Goal: Task Accomplishment & Management: Manage account settings

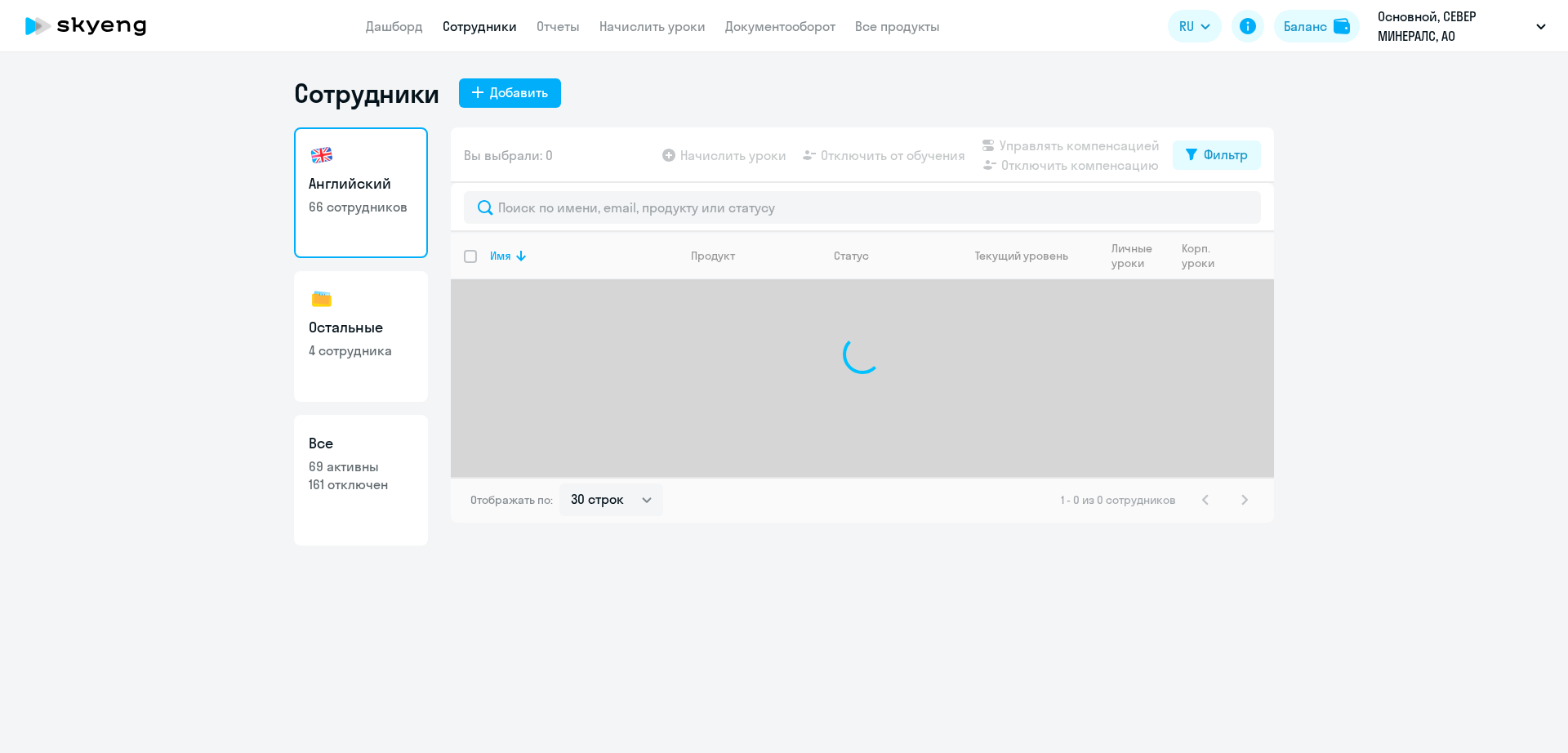
select select "30"
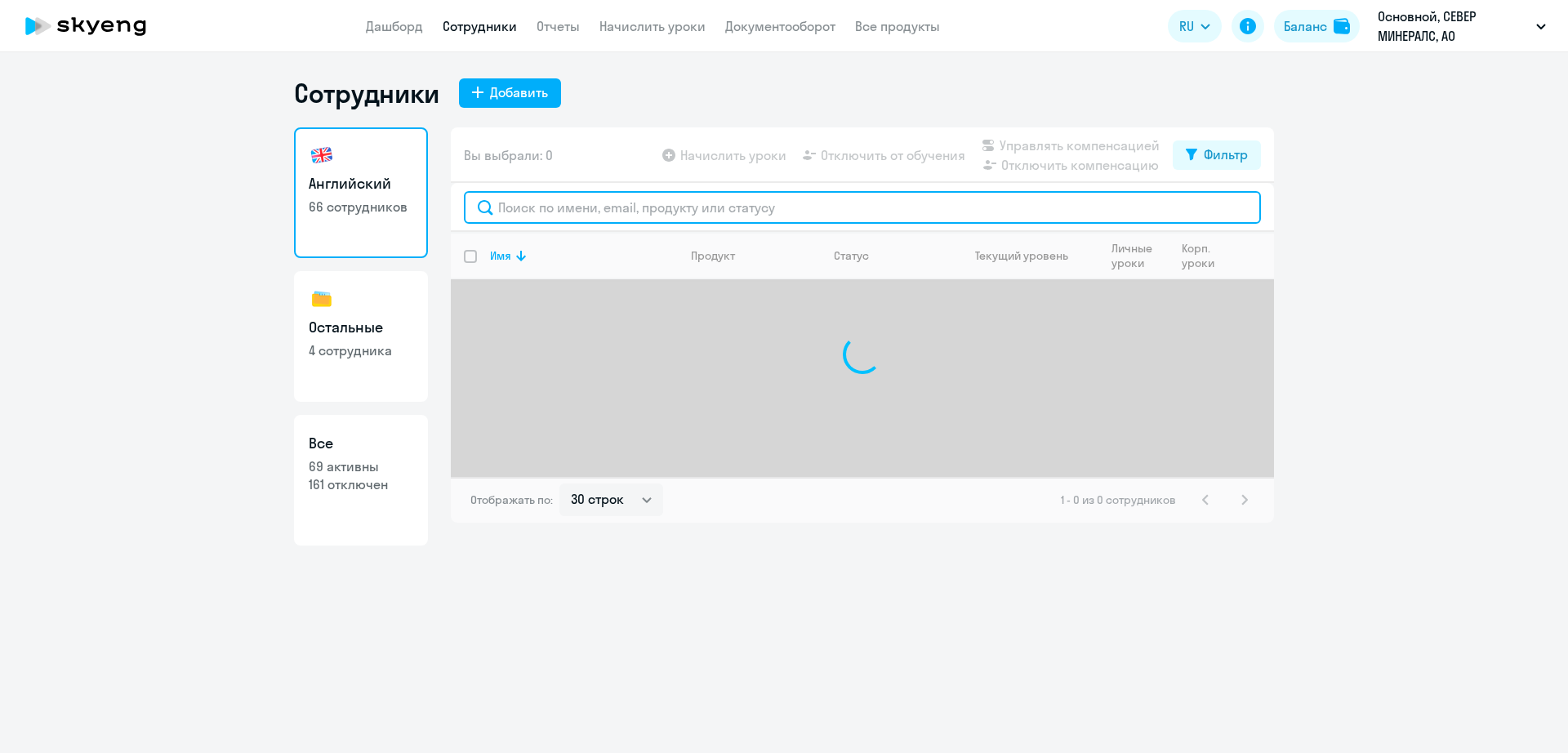
click at [583, 209] on input "text" at bounding box center [863, 208] width 797 height 33
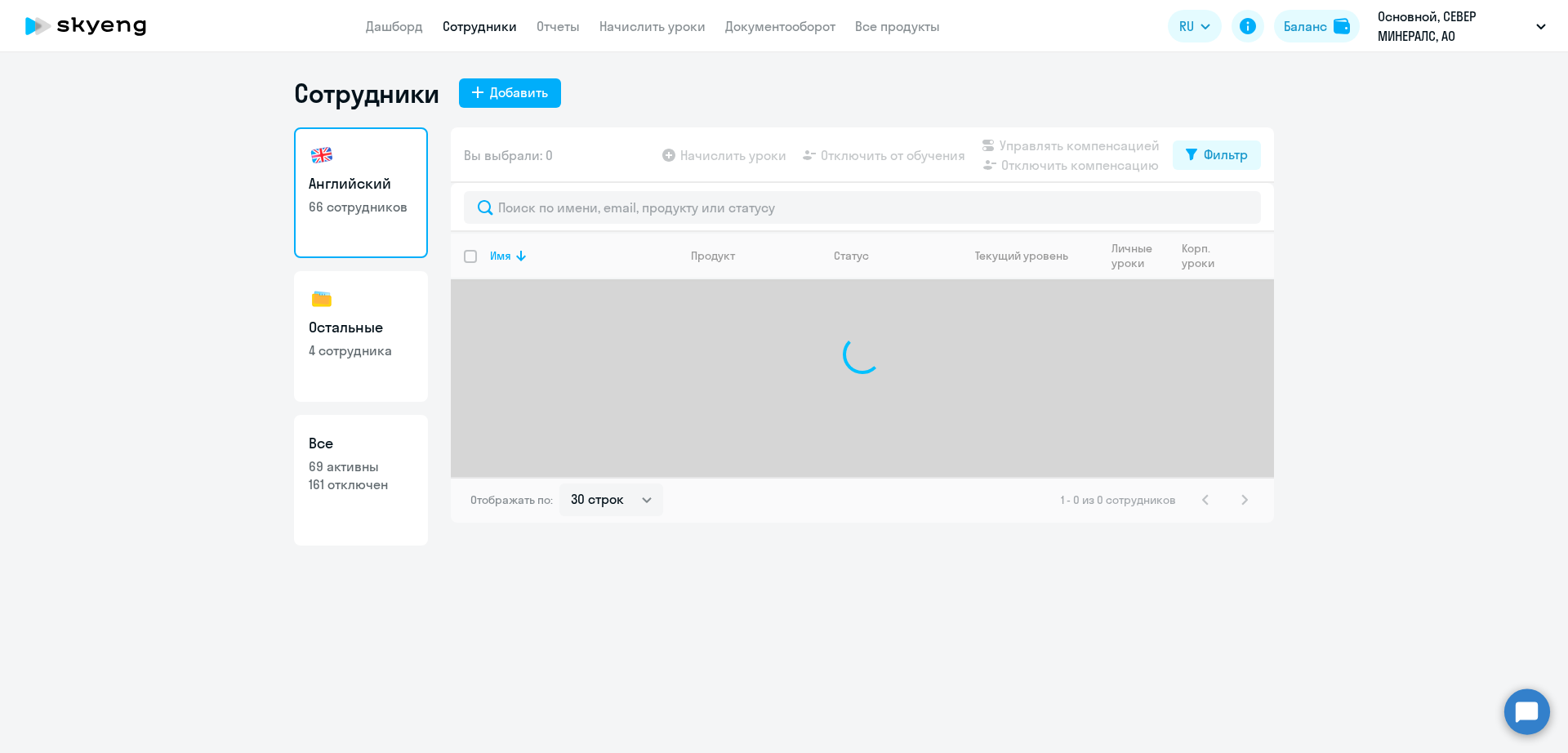
click at [681, 38] on app-header "Дашборд Сотрудники Отчеты Начислить уроки Документооборот Все продукты Дашборд …" at bounding box center [784, 26] width 1568 height 52
click at [681, 29] on link "Начислить уроки" at bounding box center [652, 26] width 106 height 16
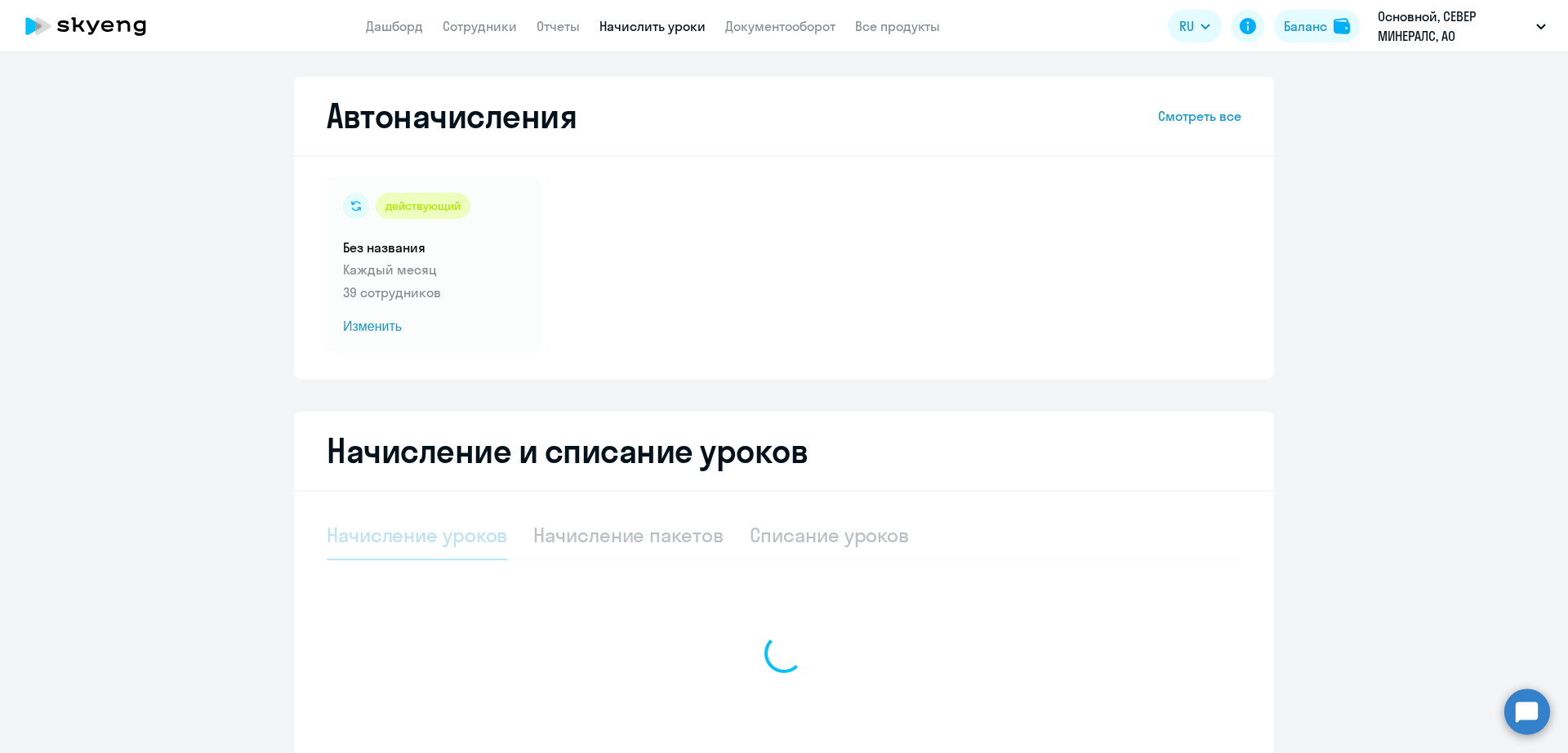
select select "10"
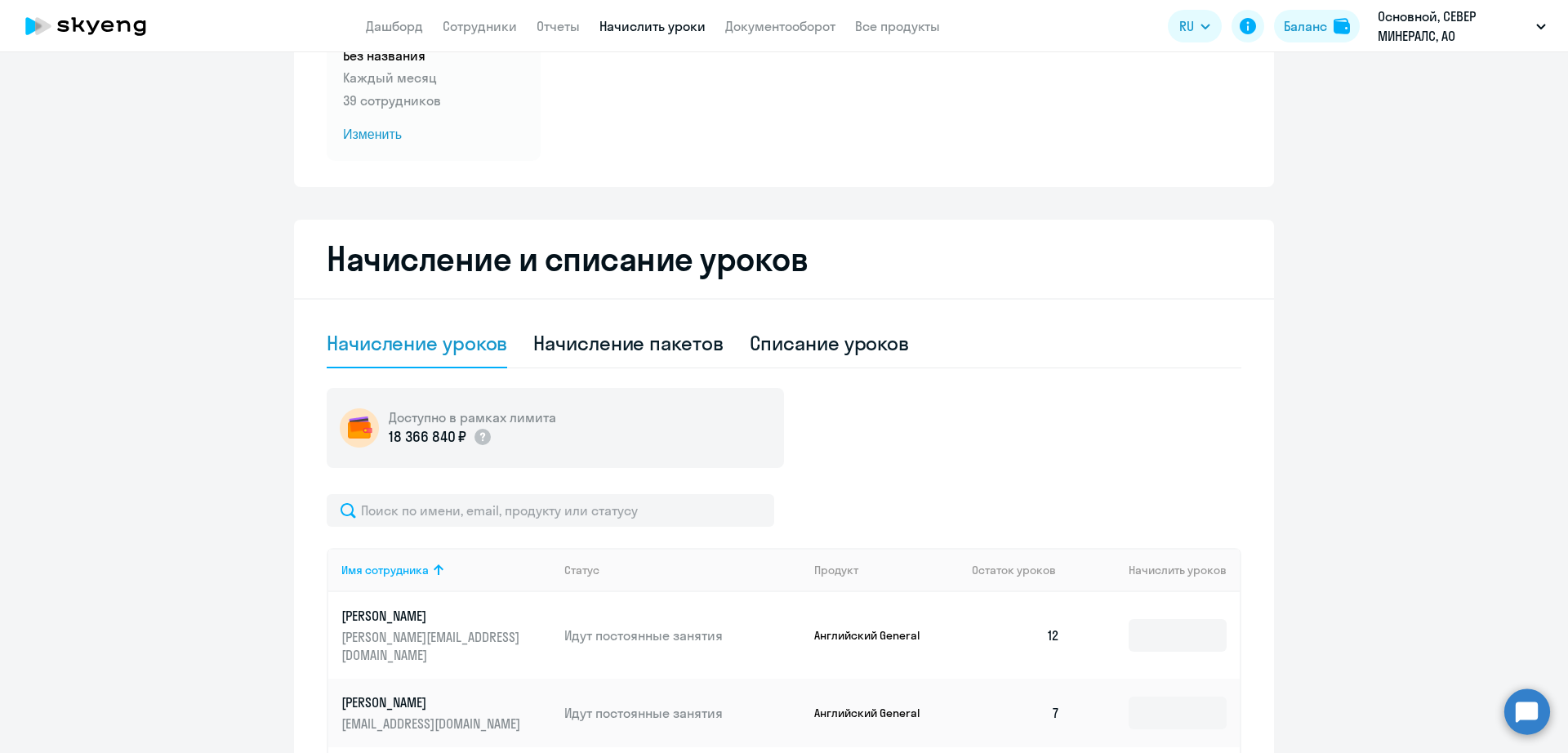
scroll to position [205, 0]
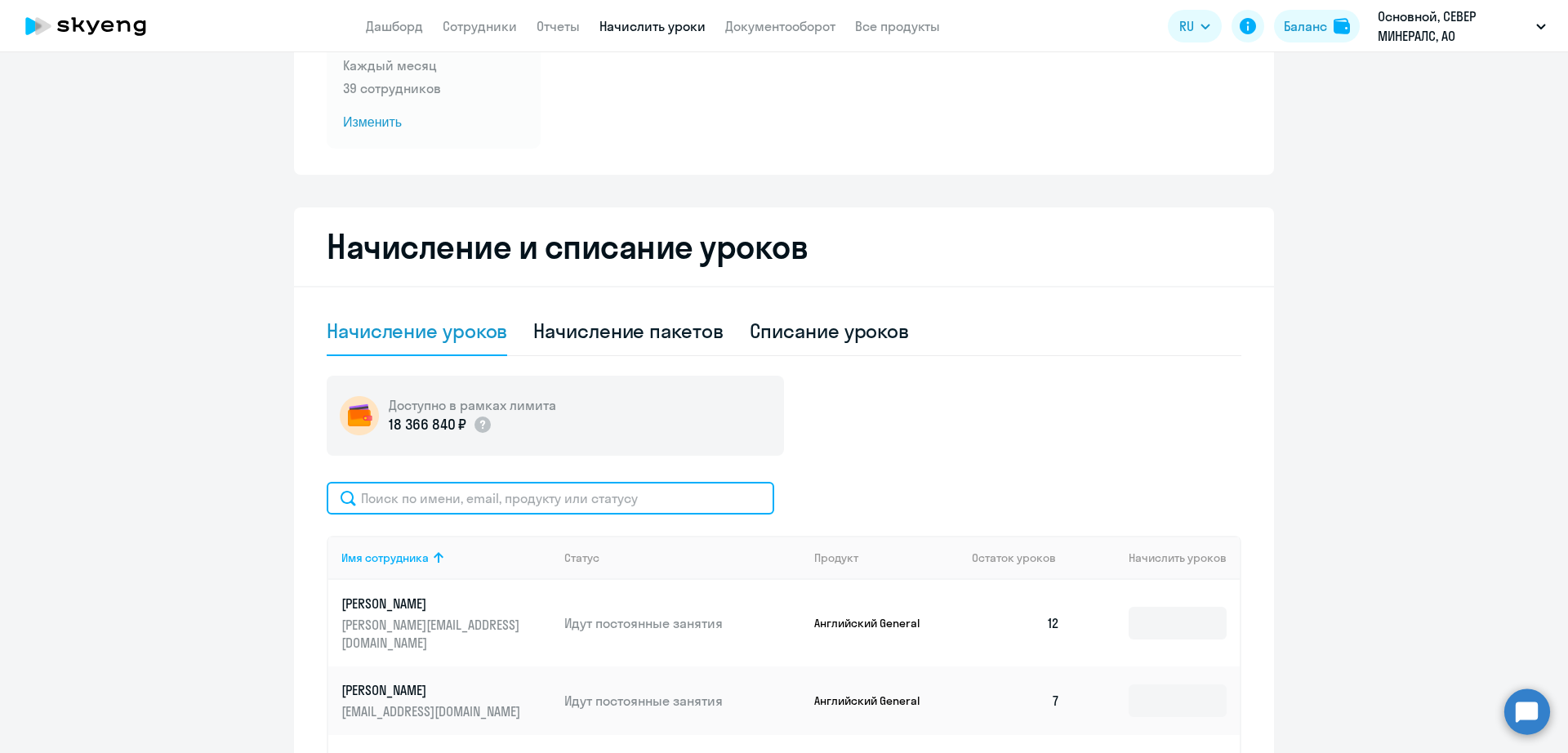
click at [534, 509] on input "text" at bounding box center [550, 498] width 448 height 33
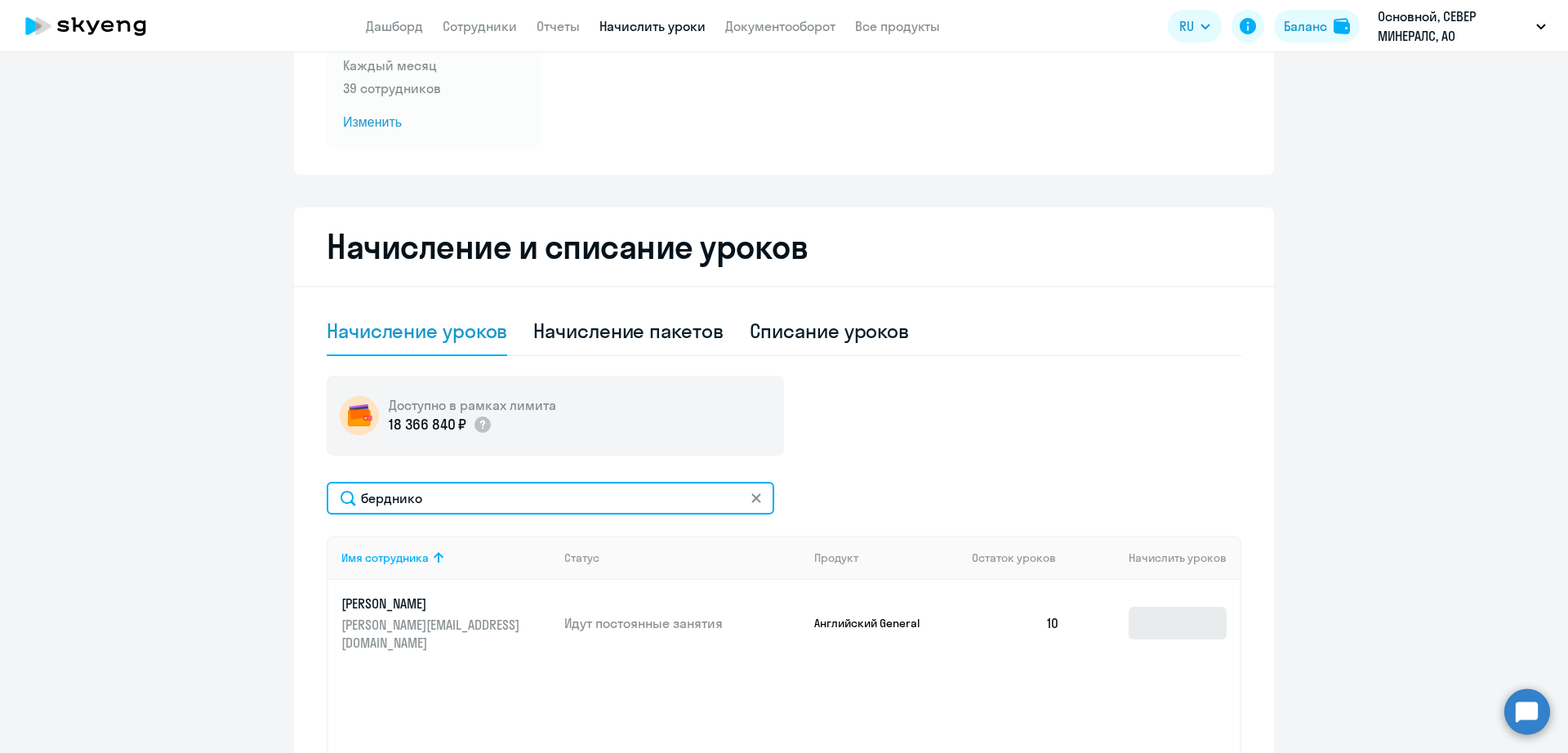
type input "берднико"
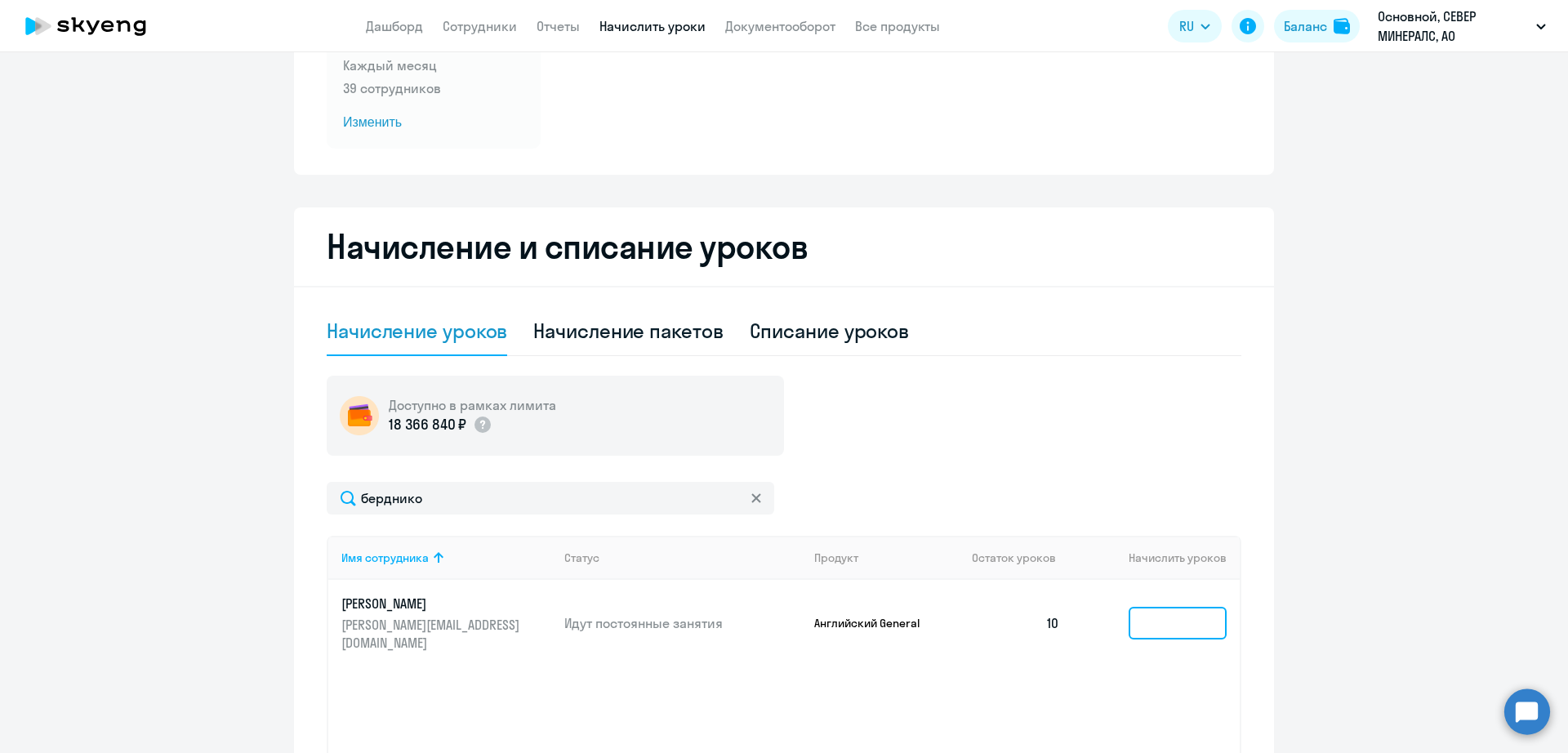
click at [1174, 613] on input at bounding box center [1177, 624] width 98 height 33
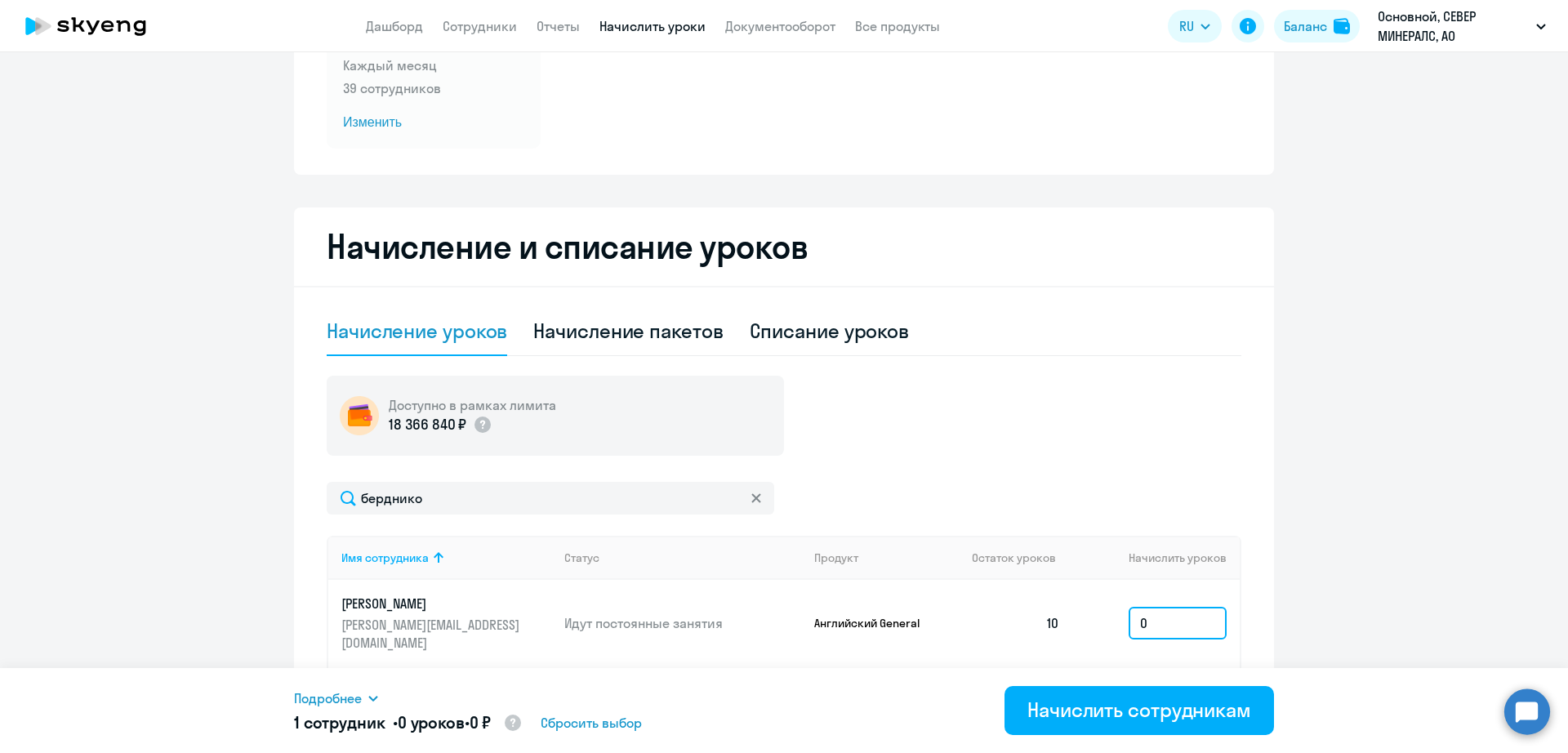
drag, startPoint x: 1196, startPoint y: 610, endPoint x: 1096, endPoint y: 616, distance: 100.2
click at [1096, 616] on td "0" at bounding box center [1156, 624] width 167 height 87
type input "0"
click at [836, 339] on div "Списание уроков" at bounding box center [830, 330] width 160 height 26
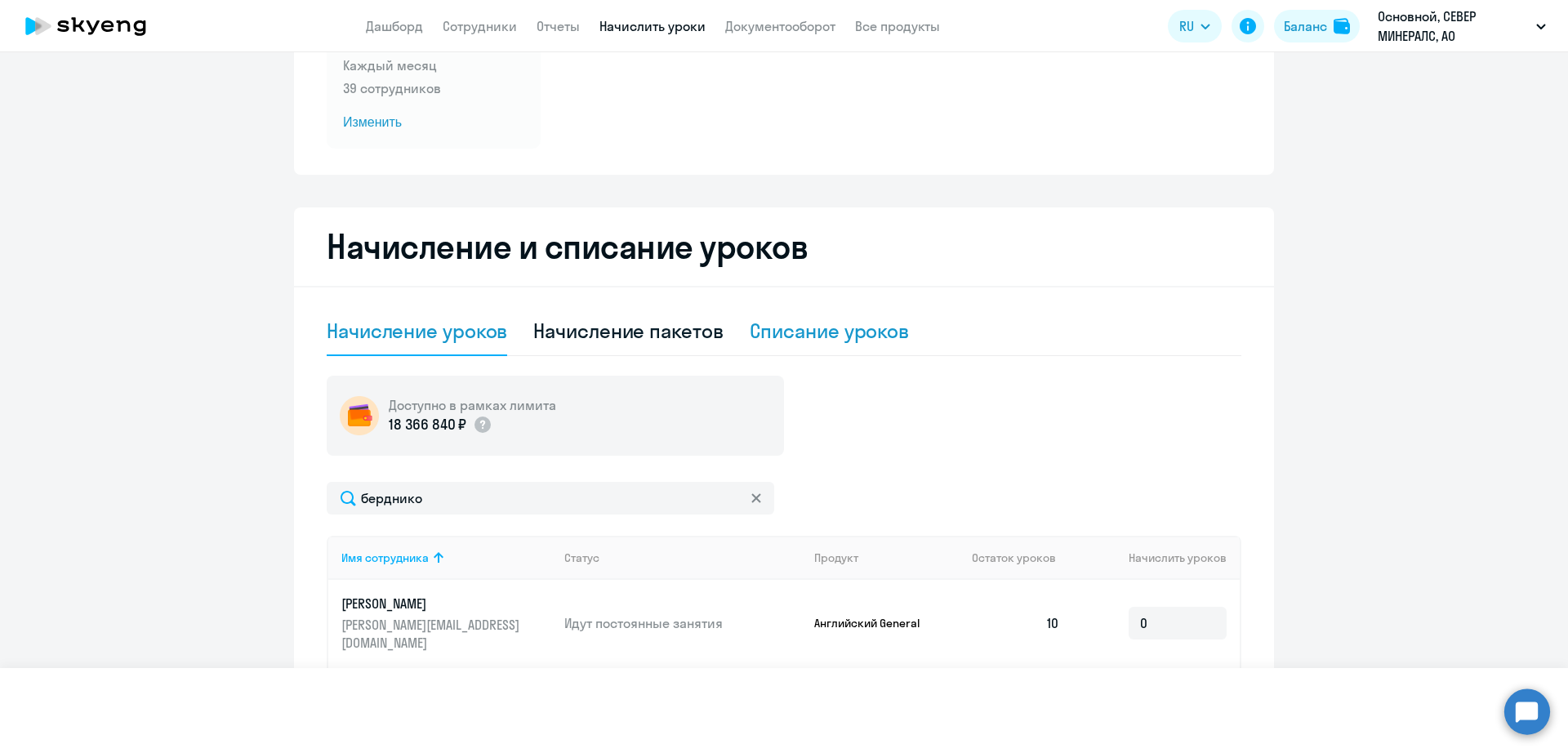
select select "10"
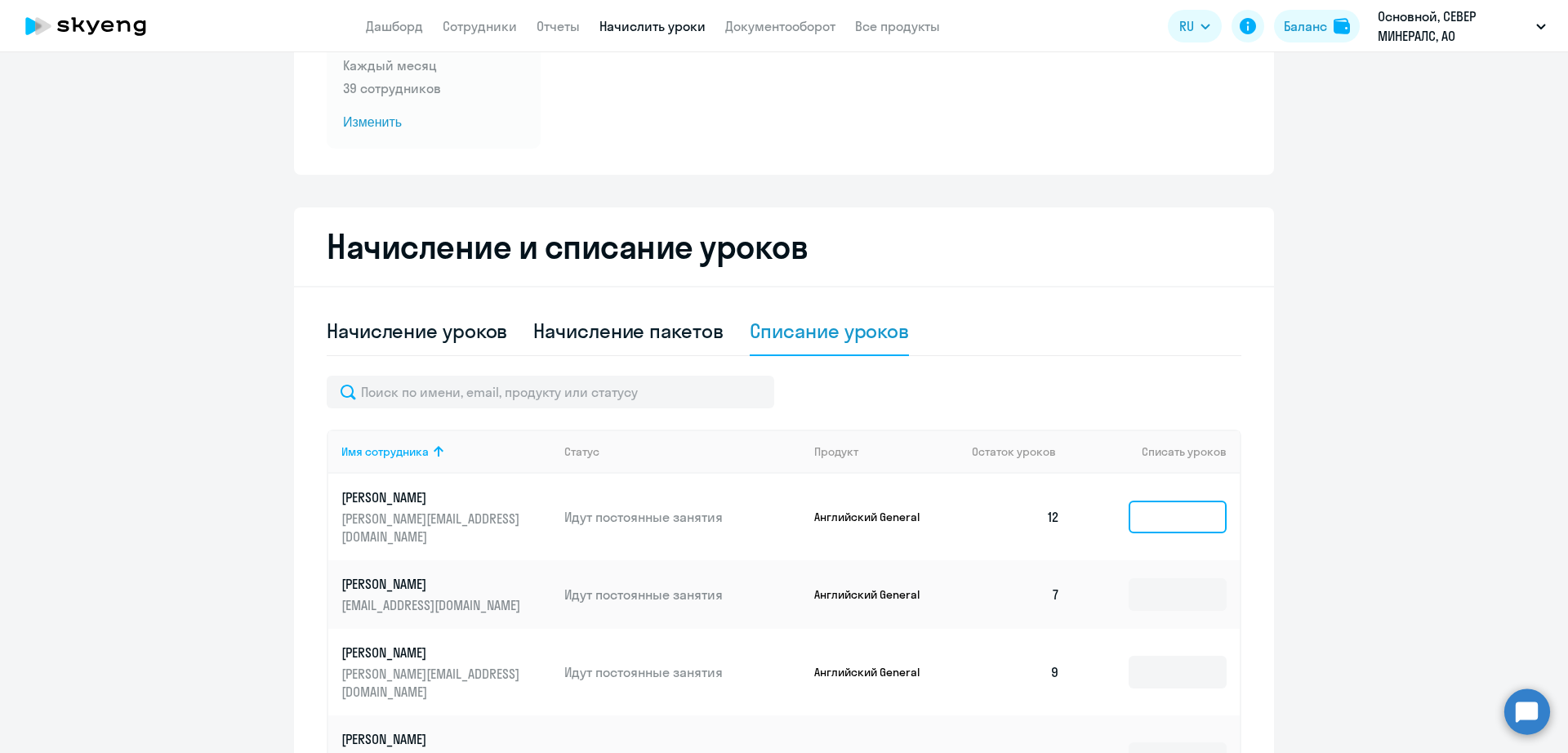
click at [1171, 509] on input at bounding box center [1177, 517] width 98 height 33
click at [681, 404] on input "text" at bounding box center [550, 392] width 448 height 33
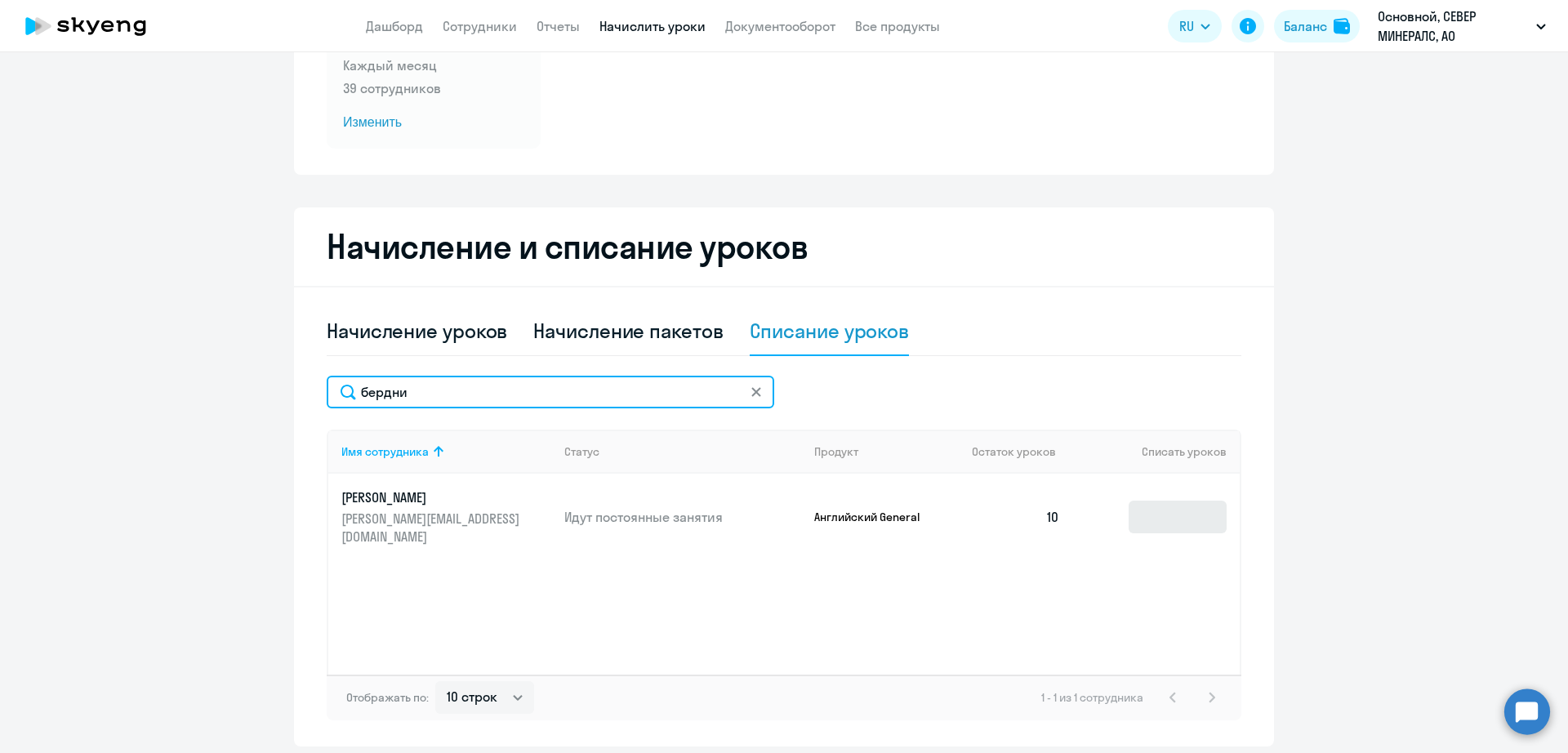
type input "бердни"
click at [1186, 517] on input at bounding box center [1177, 517] width 98 height 33
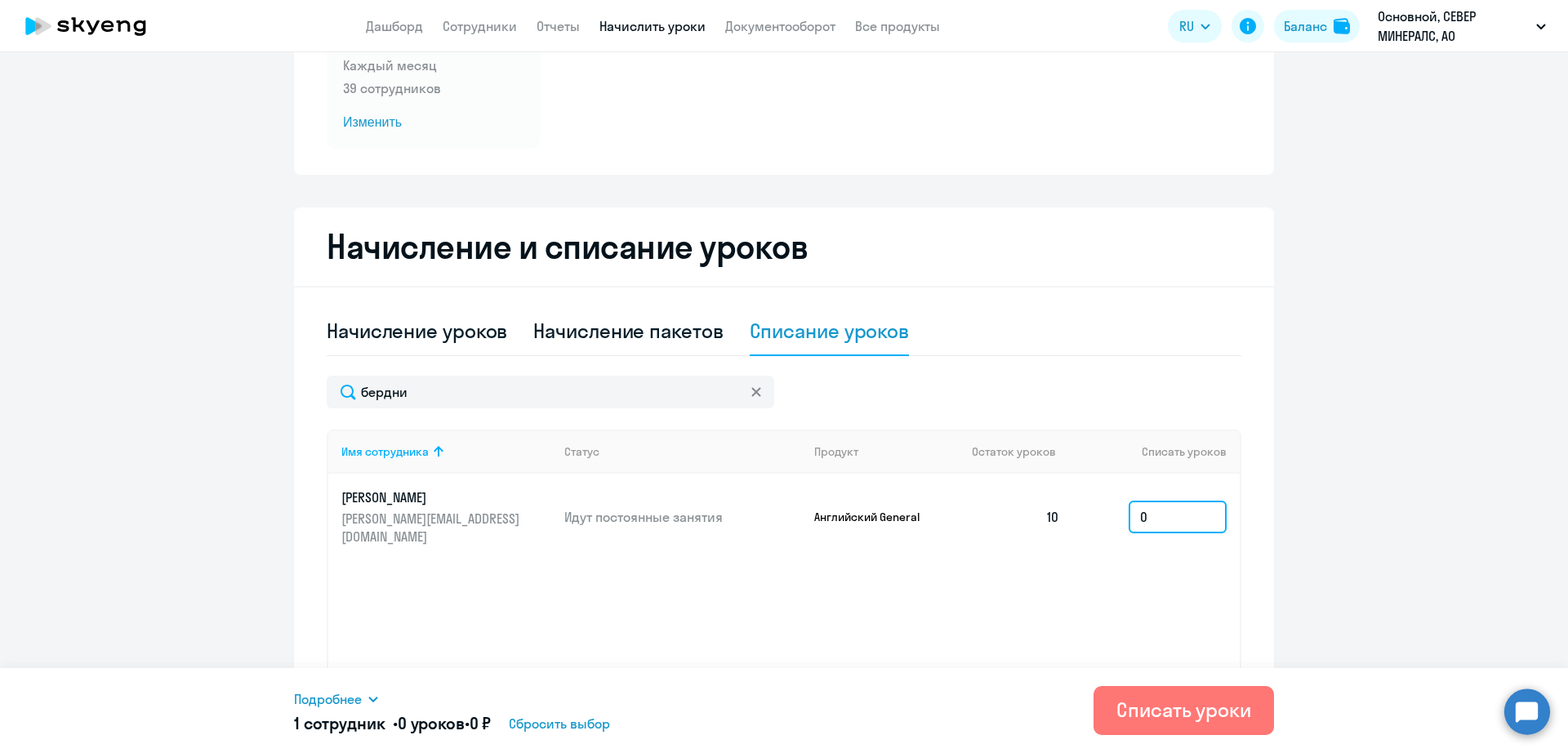
drag, startPoint x: 1140, startPoint y: 507, endPoint x: 1091, endPoint y: 507, distance: 49.0
click at [1094, 507] on td "0" at bounding box center [1156, 517] width 167 height 87
type input "10"
click at [1161, 716] on div "Списать уроки" at bounding box center [1184, 710] width 135 height 26
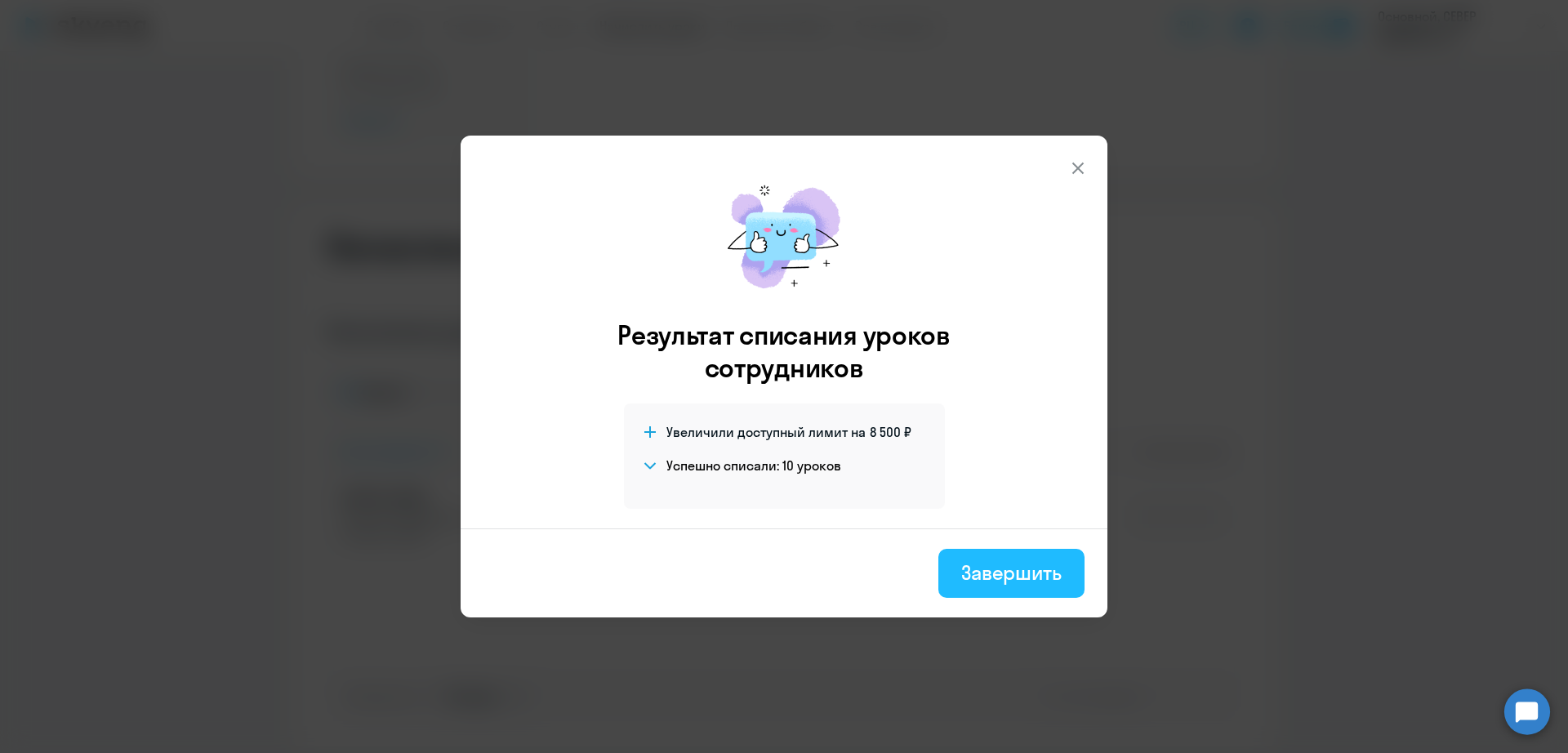
click at [1042, 575] on div "Завершить" at bounding box center [1011, 572] width 100 height 26
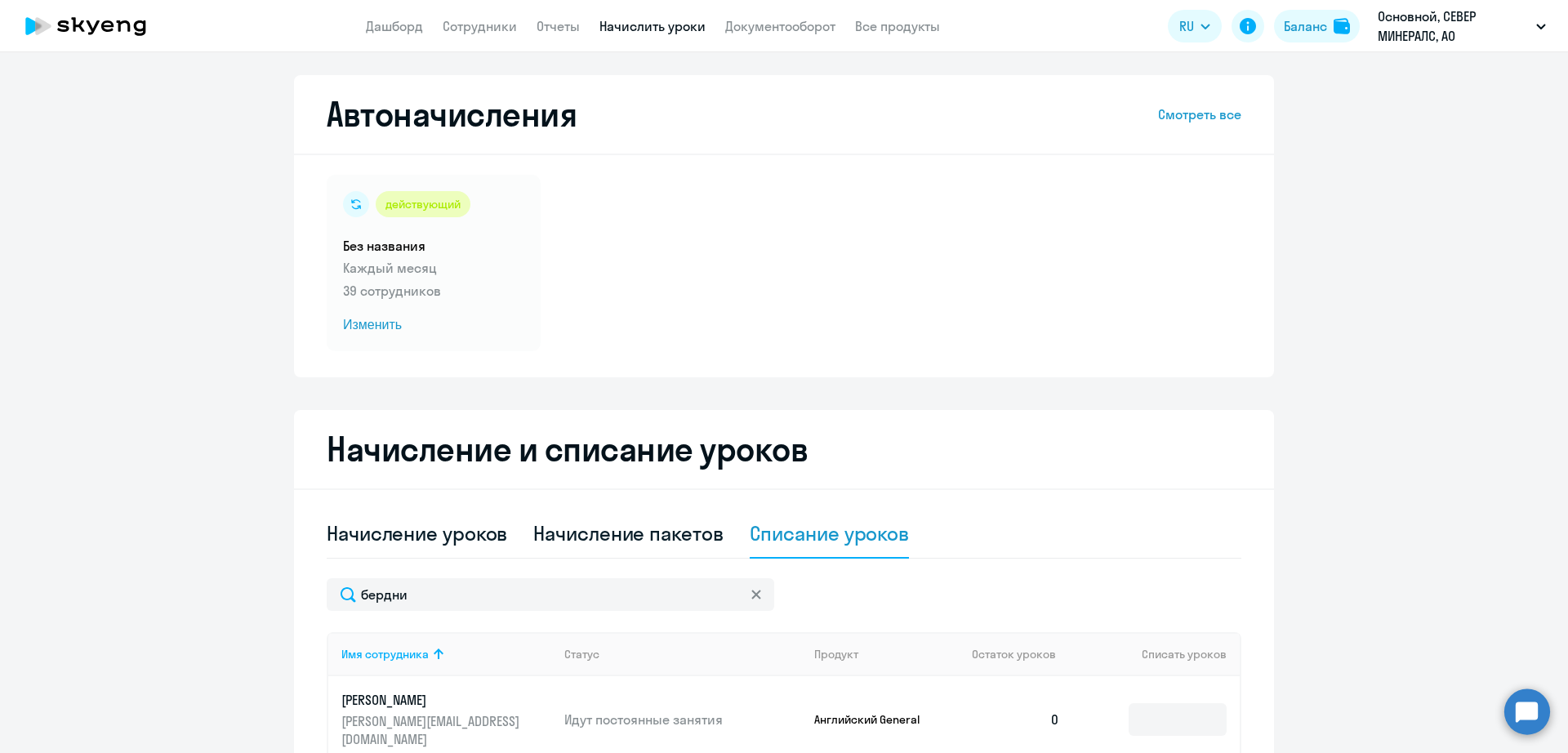
scroll to position [0, 0]
click at [385, 326] on span "Изменить" at bounding box center [433, 326] width 181 height 19
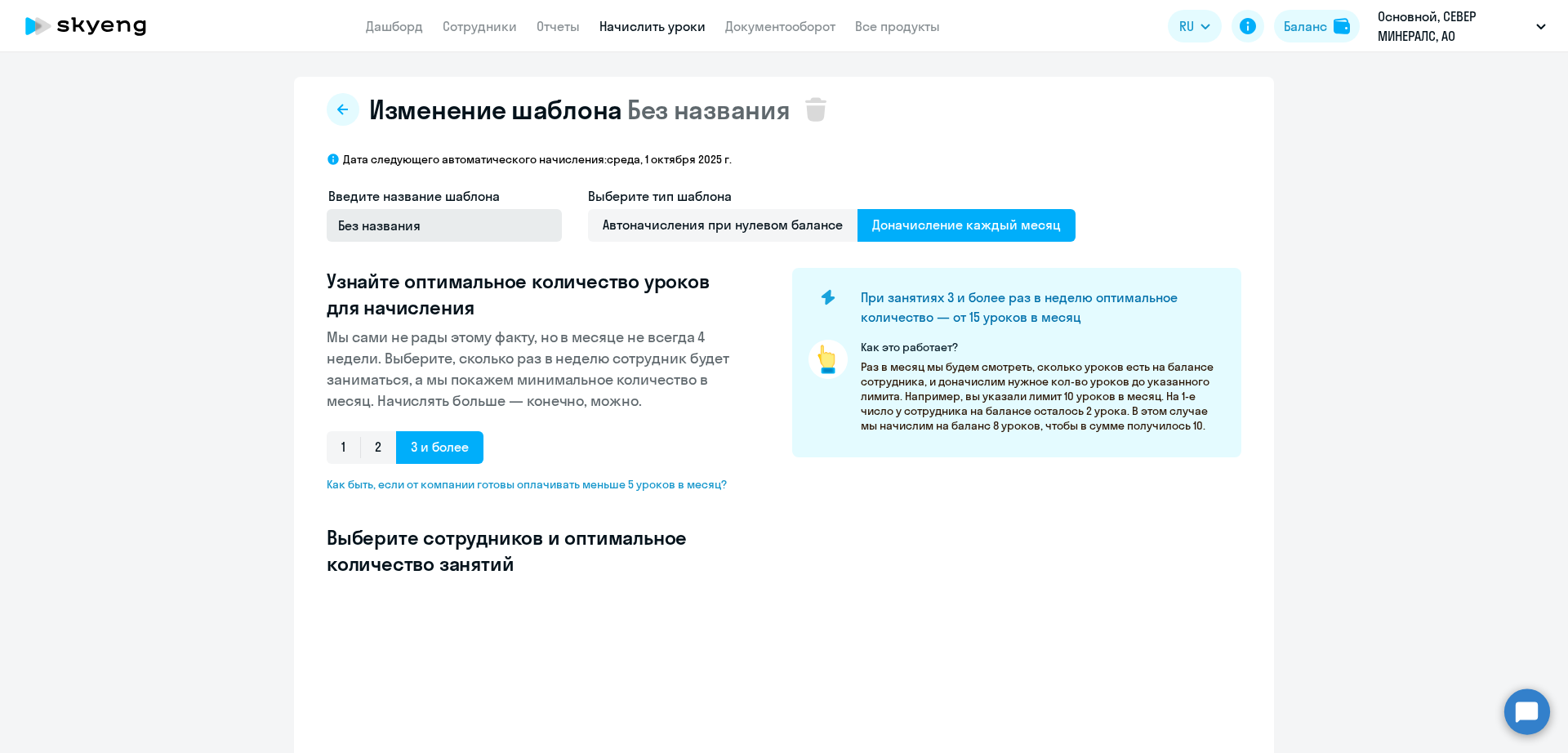
select select "10"
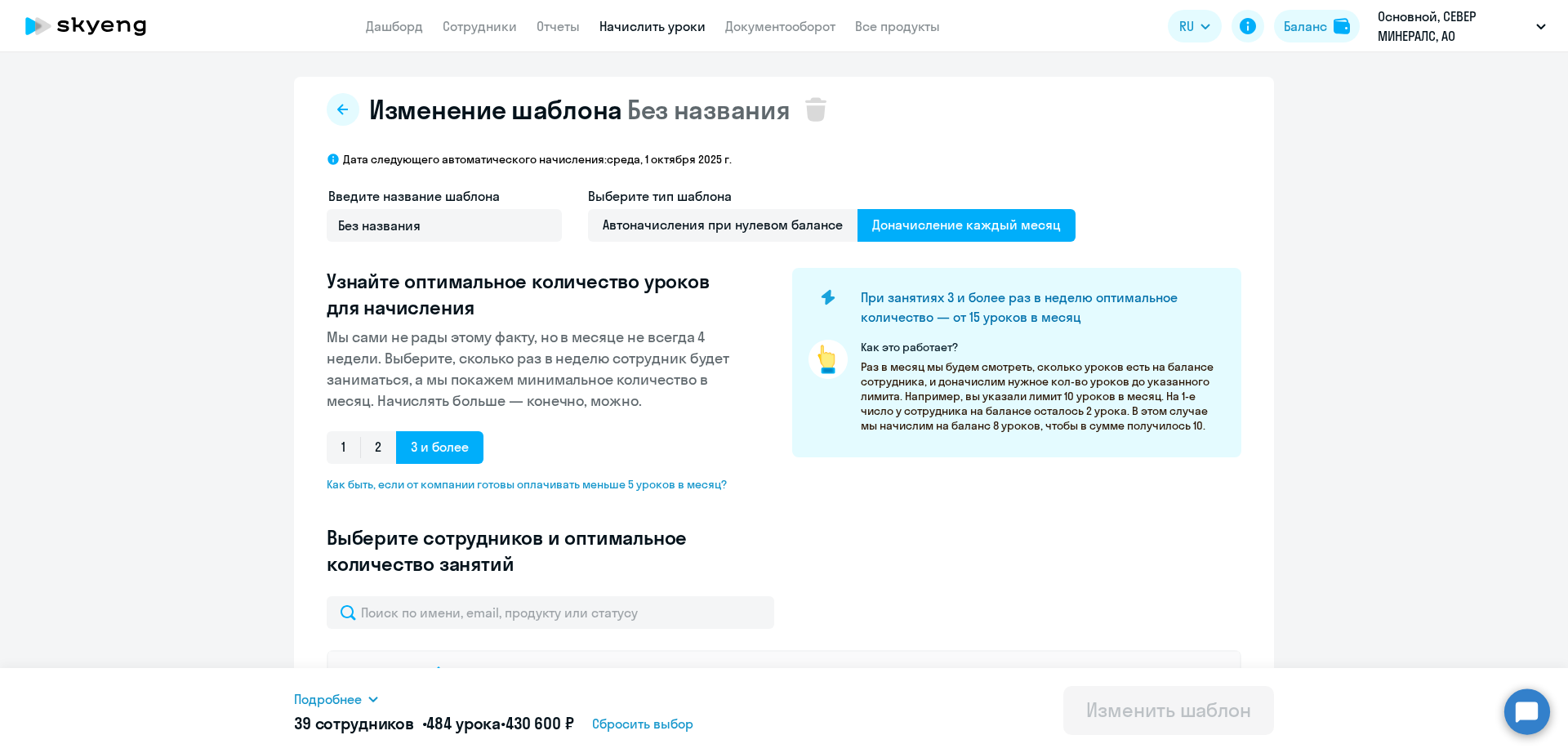
scroll to position [205, 0]
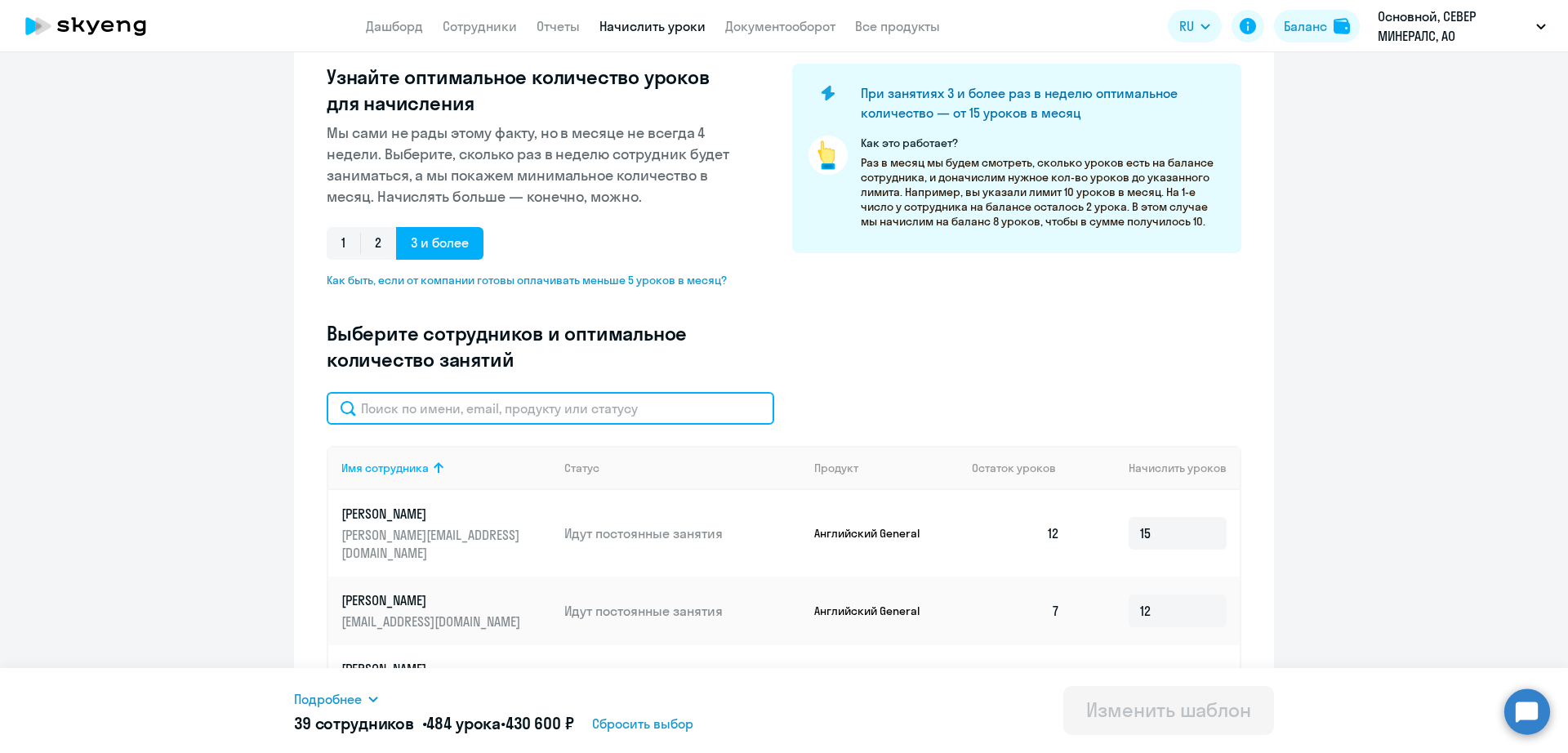
click at [582, 407] on input "text" at bounding box center [550, 408] width 448 height 33
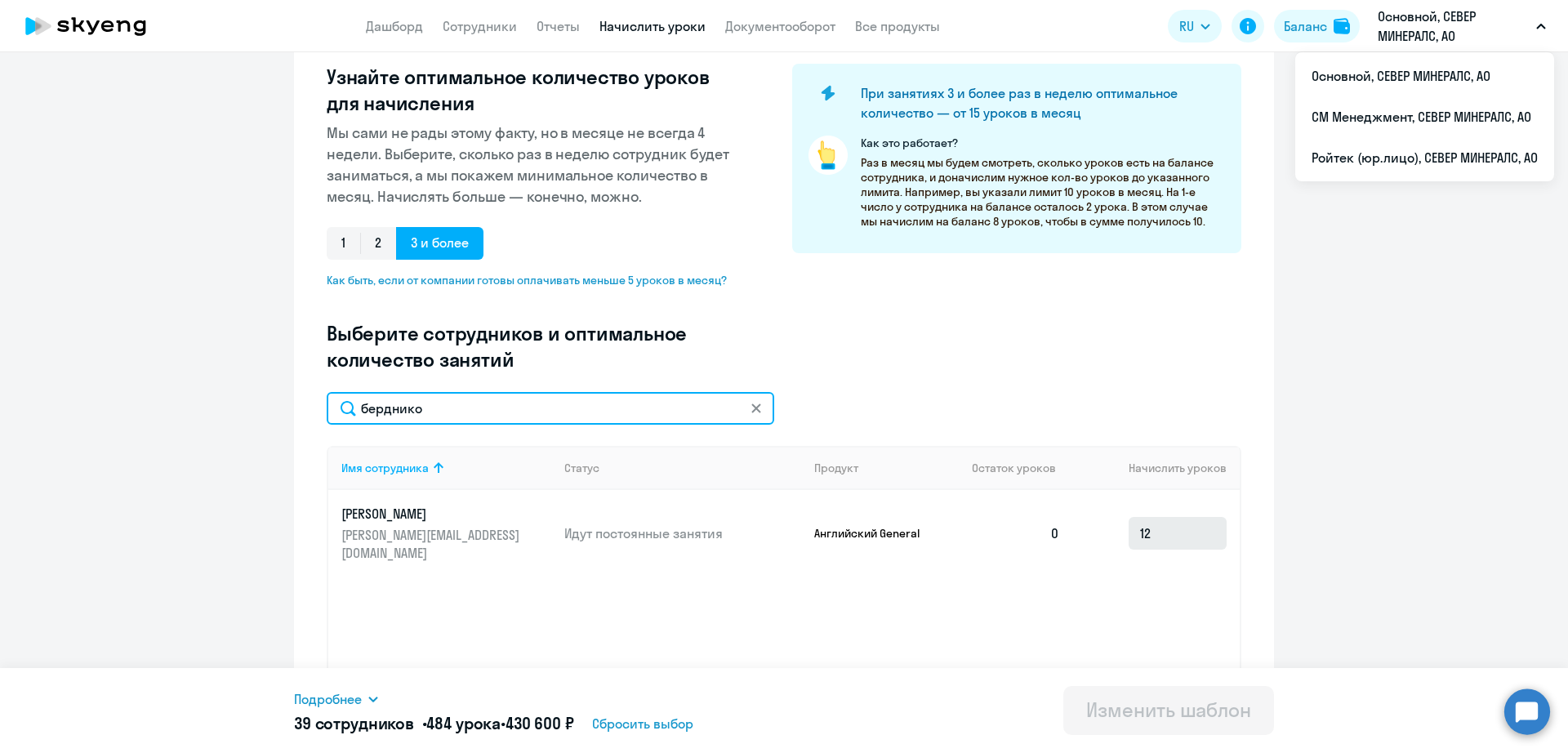
type input "берднико"
drag, startPoint x: 1149, startPoint y: 523, endPoint x: 1096, endPoint y: 523, distance: 53.0
click at [1097, 523] on td "12" at bounding box center [1156, 534] width 167 height 87
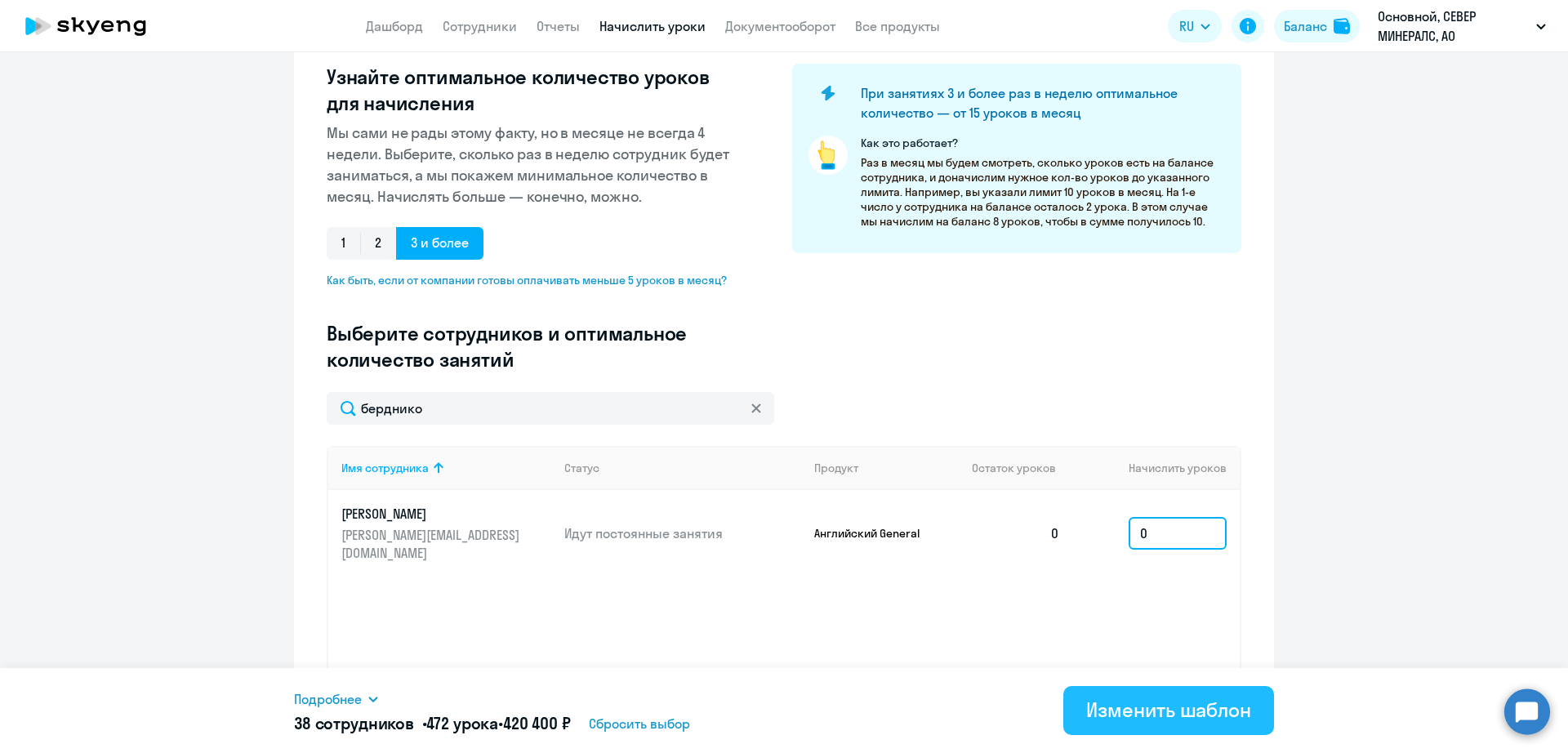
type input "0"
click at [1176, 705] on div "Изменить шаблон" at bounding box center [1168, 710] width 165 height 26
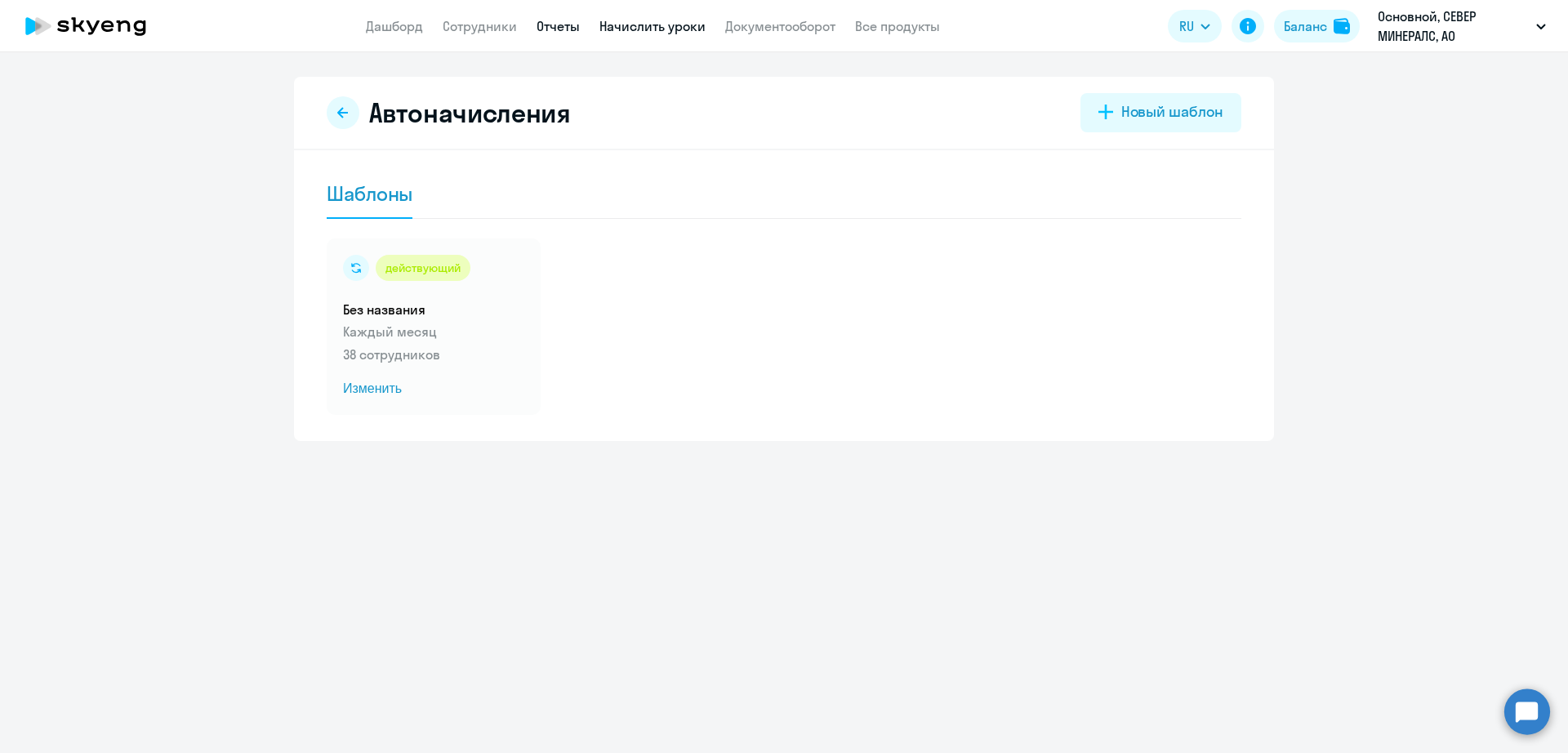
click at [549, 29] on link "Отчеты" at bounding box center [558, 26] width 43 height 16
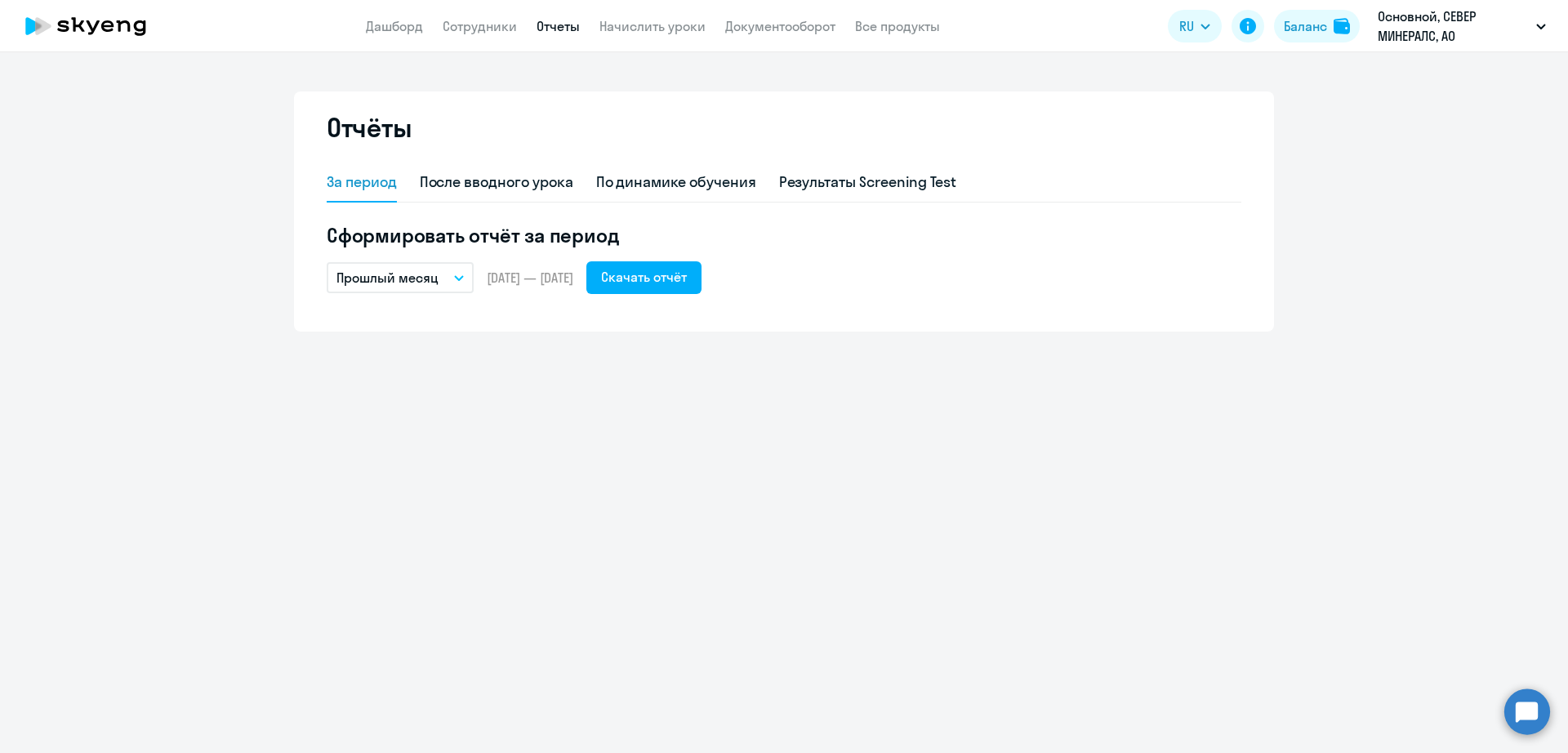
click at [124, 34] on icon at bounding box center [85, 26] width 144 height 41
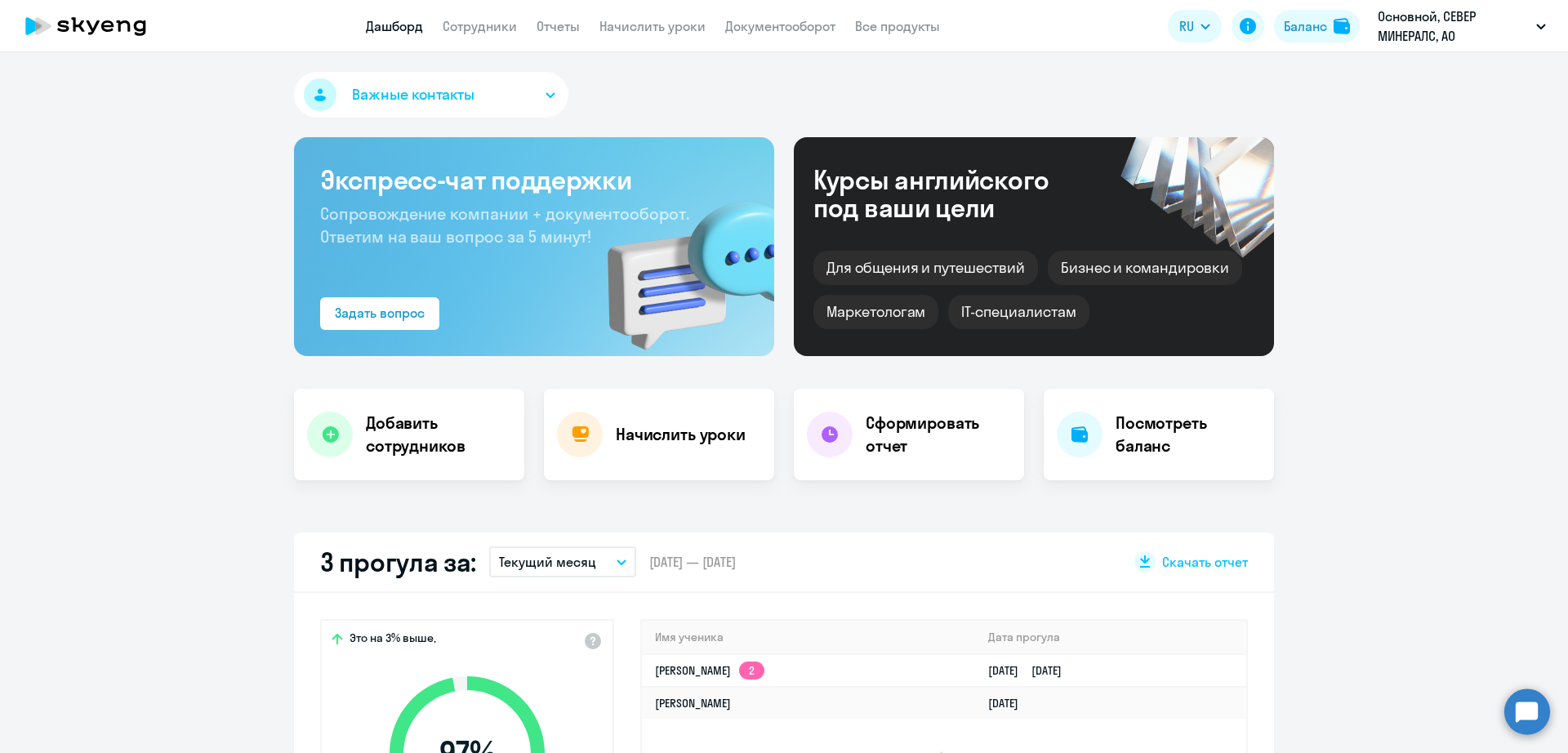
select select "30"
